Goal: Task Accomplishment & Management: Use online tool/utility

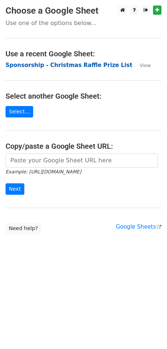
click at [42, 67] on strong "Sponsorship - Christmas Raffle Prize List" at bounding box center [69, 65] width 127 height 7
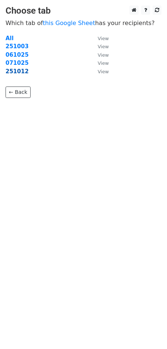
click at [17, 72] on strong "251012" at bounding box center [17, 71] width 23 height 7
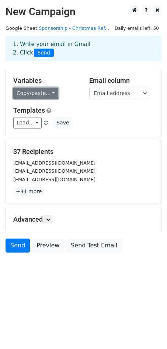
click at [49, 94] on link "Copy/paste..." at bounding box center [35, 93] width 45 height 11
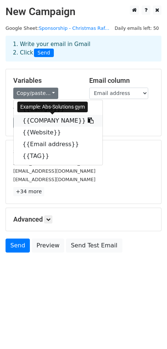
click at [49, 121] on link "{{COMPANY NAME}}" at bounding box center [58, 121] width 89 height 12
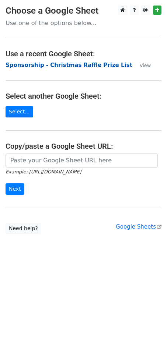
click at [60, 66] on strong "Sponsorship - Christmas Raffle Prize List" at bounding box center [69, 65] width 127 height 7
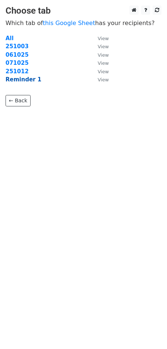
click at [30, 79] on strong "Reminder 1" at bounding box center [24, 79] width 36 height 7
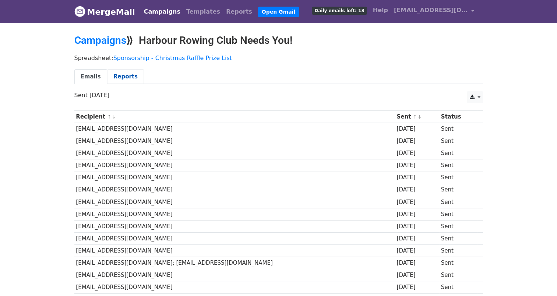
click at [116, 77] on link "Reports" at bounding box center [125, 76] width 37 height 15
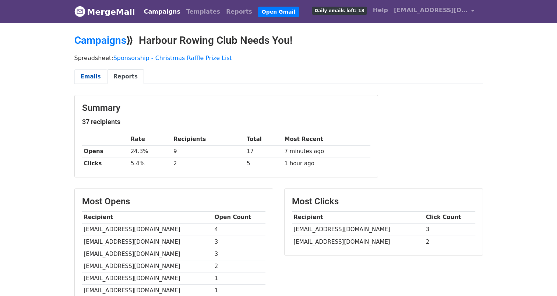
click at [83, 76] on link "Emails" at bounding box center [90, 76] width 33 height 15
